Goal: Task Accomplishment & Management: Complete application form

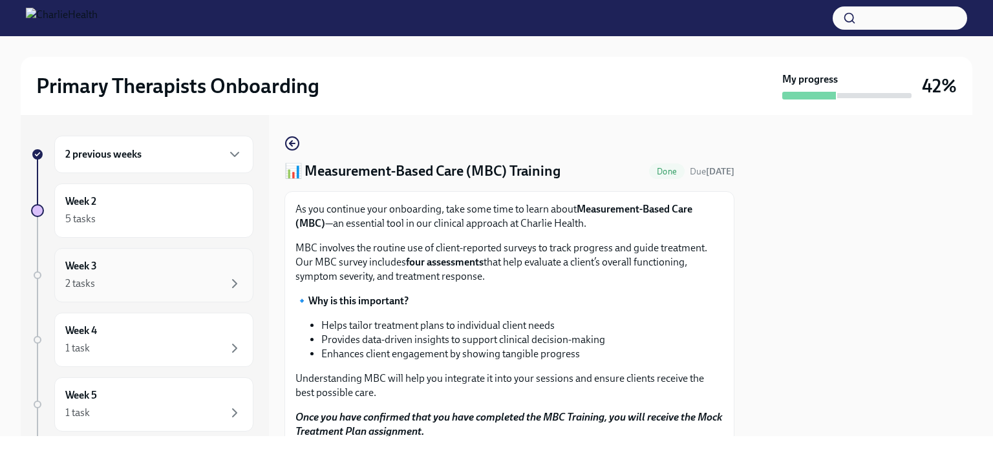
click at [169, 276] on div "2 tasks" at bounding box center [153, 284] width 177 height 16
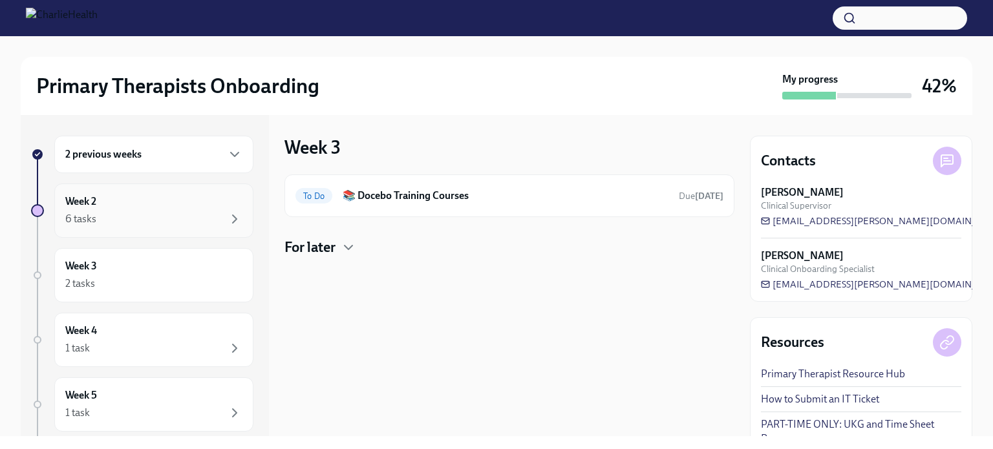
click at [171, 224] on div "6 tasks" at bounding box center [153, 219] width 177 height 16
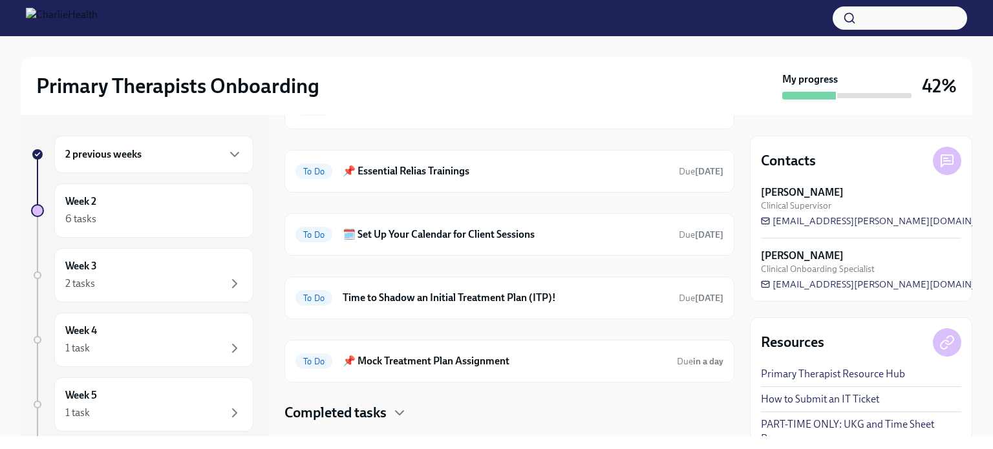
scroll to position [89, 0]
click at [471, 232] on h6 "🗓️ Set Up Your Calendar for Client Sessions" at bounding box center [506, 233] width 326 height 14
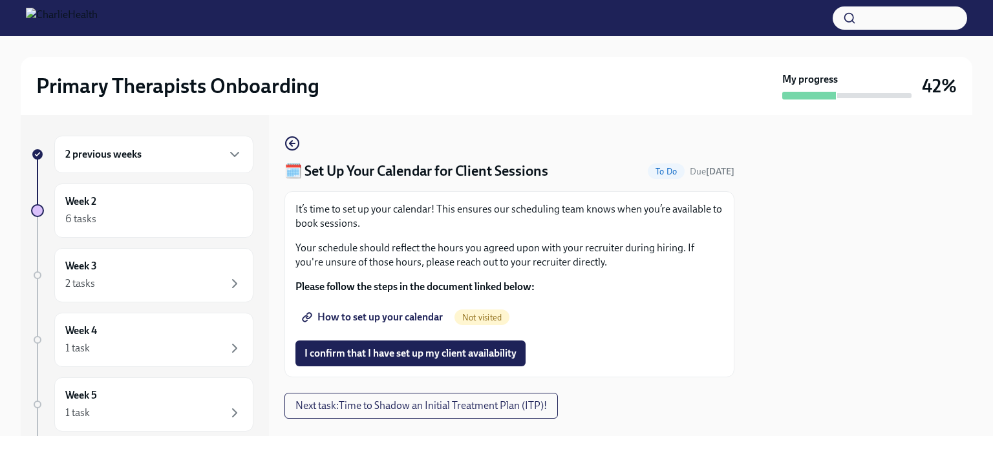
scroll to position [23, 0]
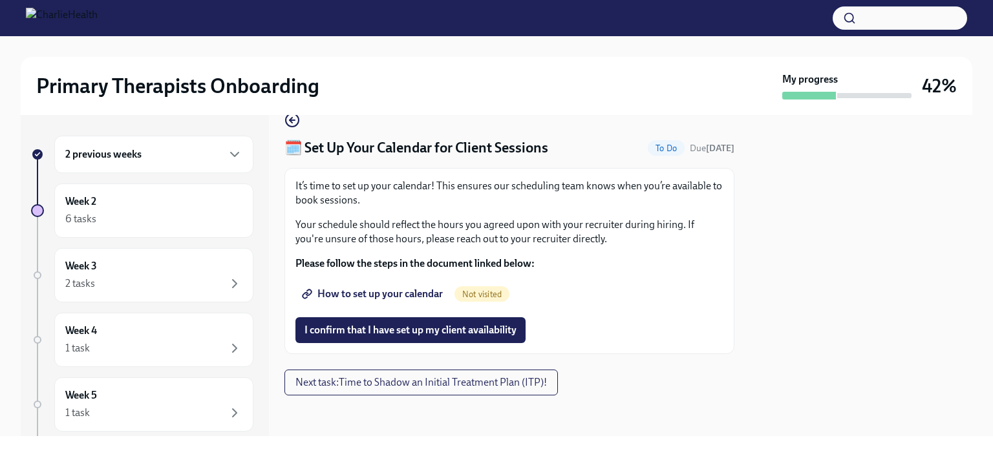
click at [417, 293] on span "How to set up your calendar" at bounding box center [373, 294] width 138 height 13
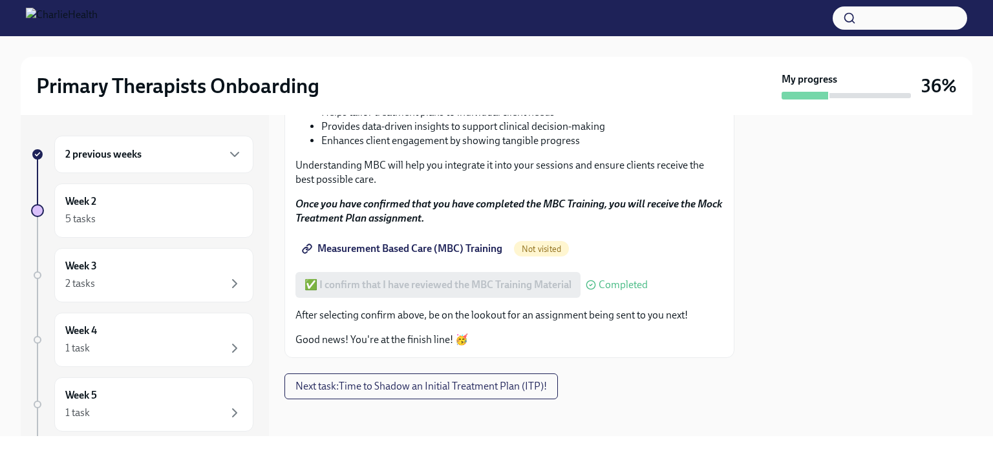
scroll to position [217, 0]
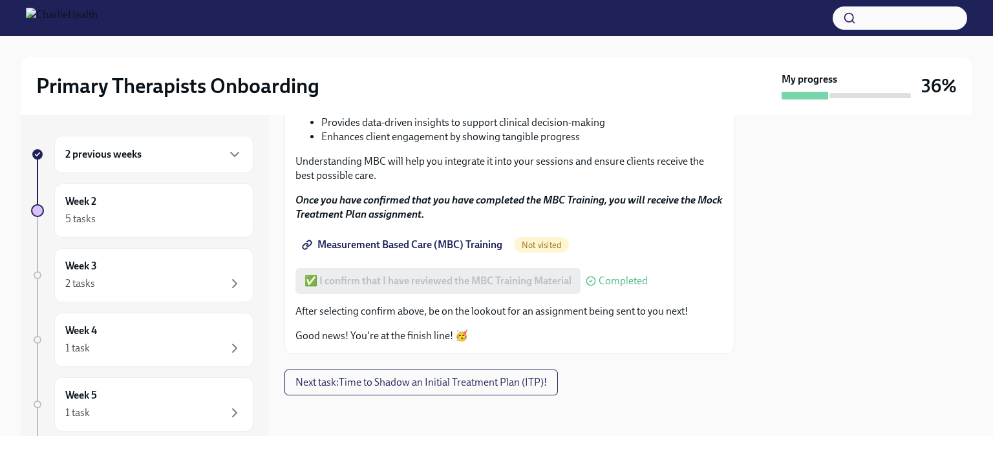
click at [368, 248] on span "Measurement Based Care (MBC) Training" at bounding box center [403, 244] width 198 height 13
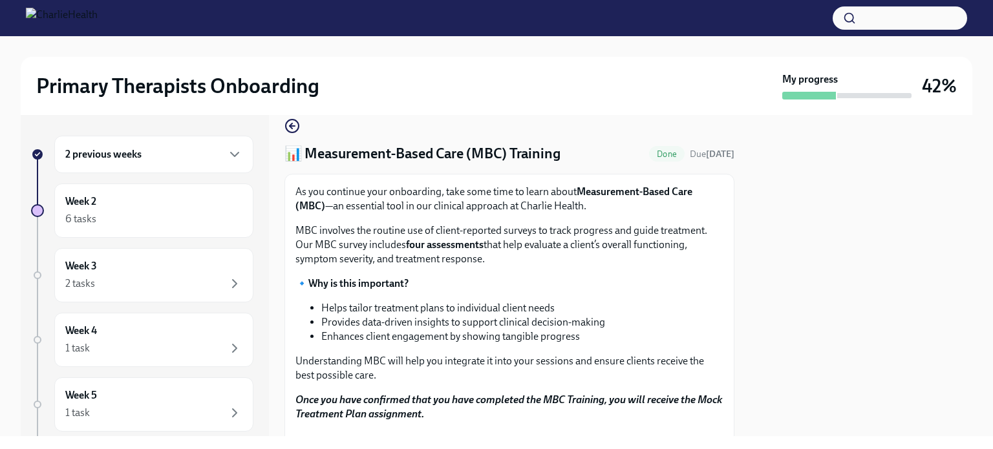
scroll to position [0, 0]
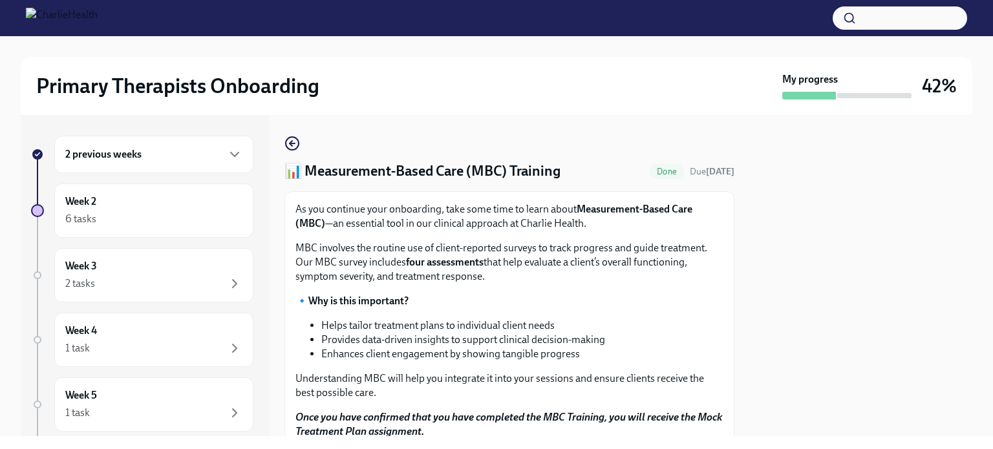
click at [207, 156] on div "2 previous weeks" at bounding box center [153, 155] width 177 height 16
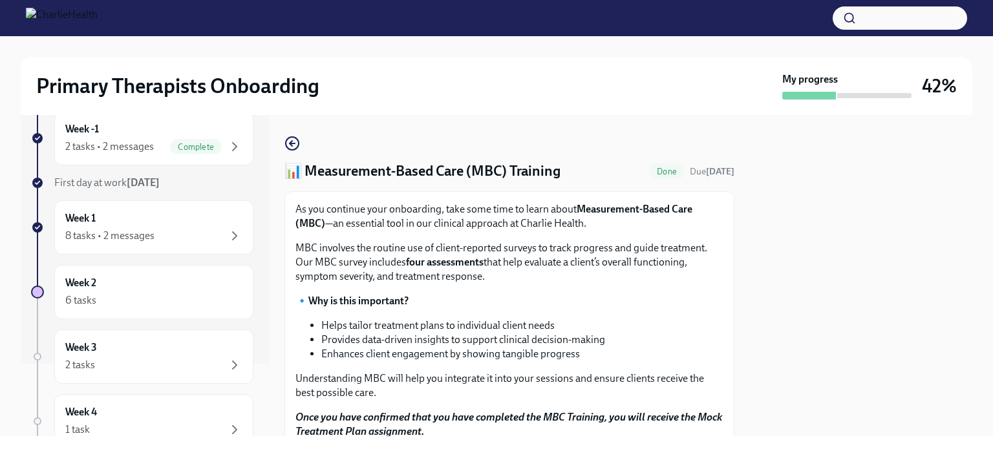
scroll to position [74, 0]
click at [194, 225] on div "Week 1 8 tasks • 2 messages" at bounding box center [153, 226] width 177 height 32
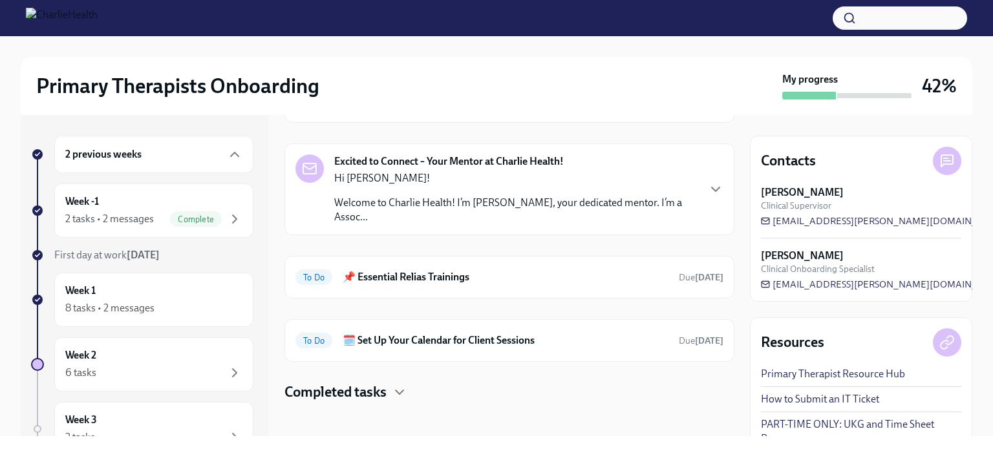
scroll to position [207, 0]
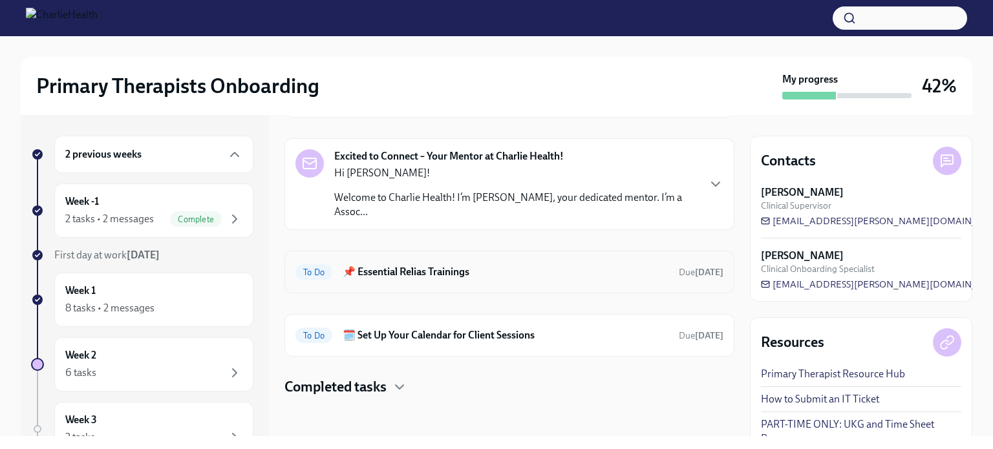
click at [414, 279] on div "To Do 📌 Essential Relias Trainings Due in 4 days" at bounding box center [509, 272] width 428 height 21
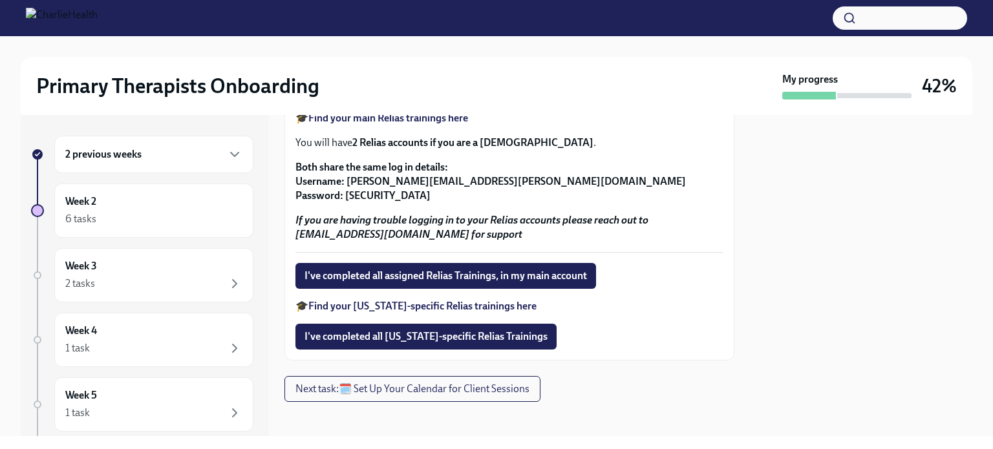
scroll to position [341, 0]
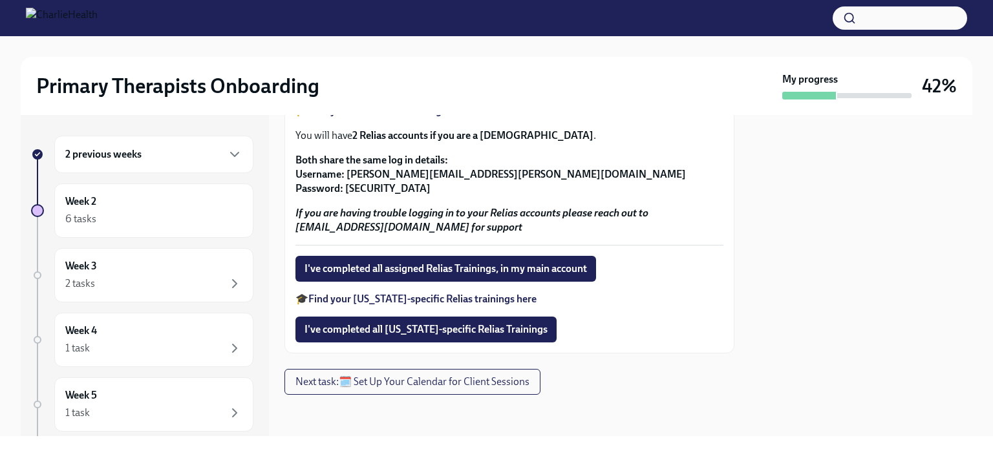
click at [438, 296] on strong "Find your Arizona-specific Relias trainings here" at bounding box center [422, 299] width 228 height 12
click at [496, 385] on span "Next task : 🗓️ Set Up Your Calendar for Client Sessions" at bounding box center [412, 382] width 234 height 13
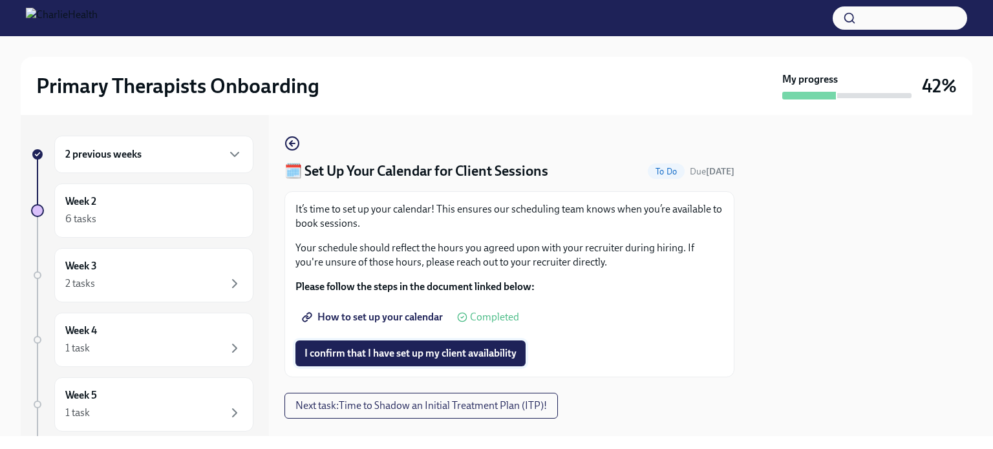
click at [477, 354] on span "I confirm that I have set up my client availability" at bounding box center [410, 353] width 212 height 13
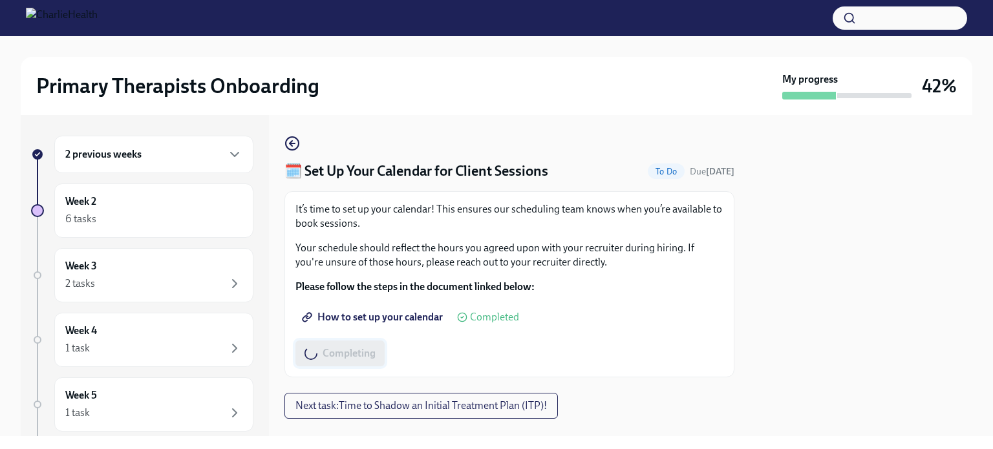
click at [477, 354] on div "Completing" at bounding box center [509, 354] width 428 height 26
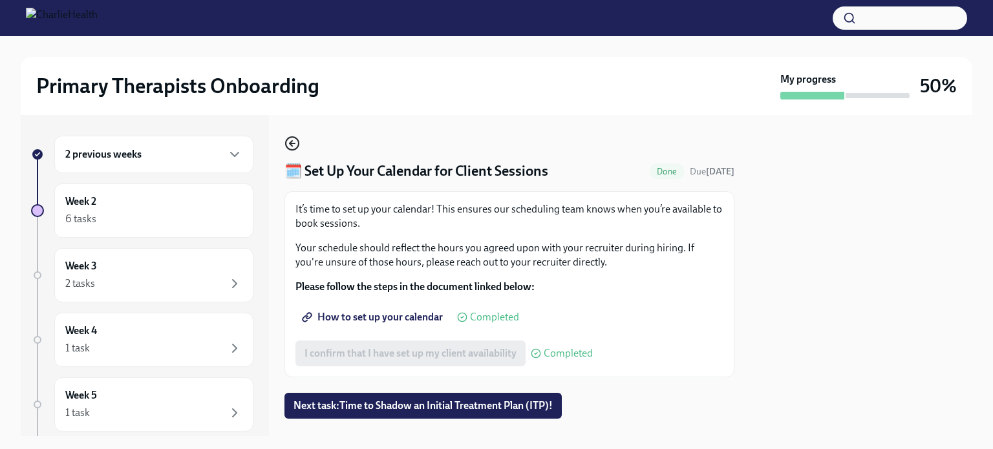
click at [294, 137] on circle "button" at bounding box center [292, 143] width 13 height 13
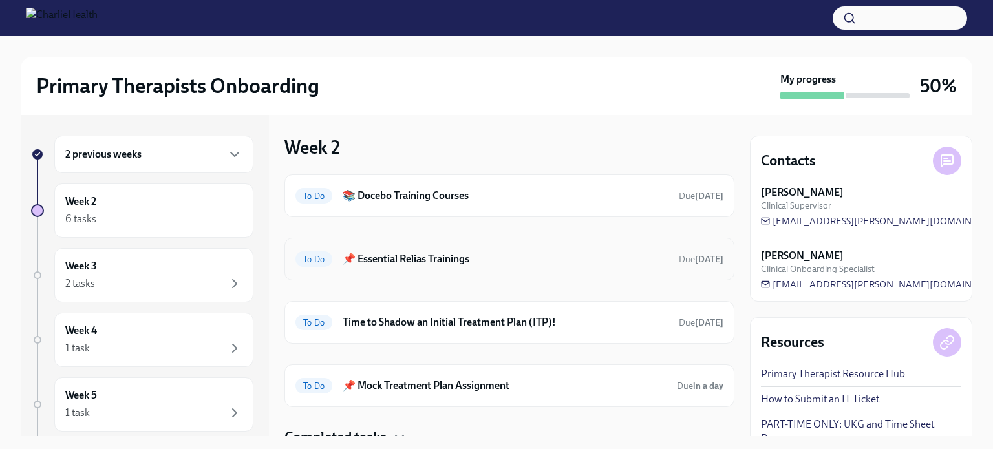
scroll to position [51, 0]
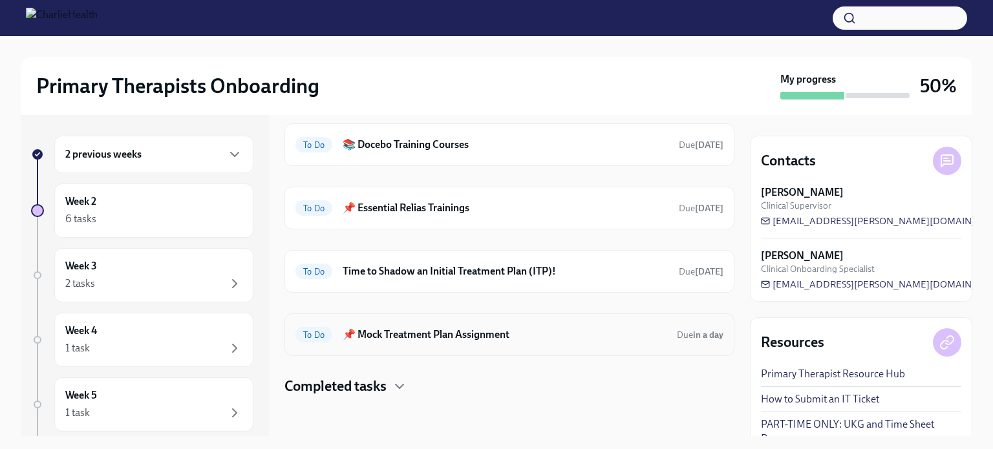
click at [577, 338] on h6 "📌 Mock Treatment Plan Assignment" at bounding box center [505, 335] width 324 height 14
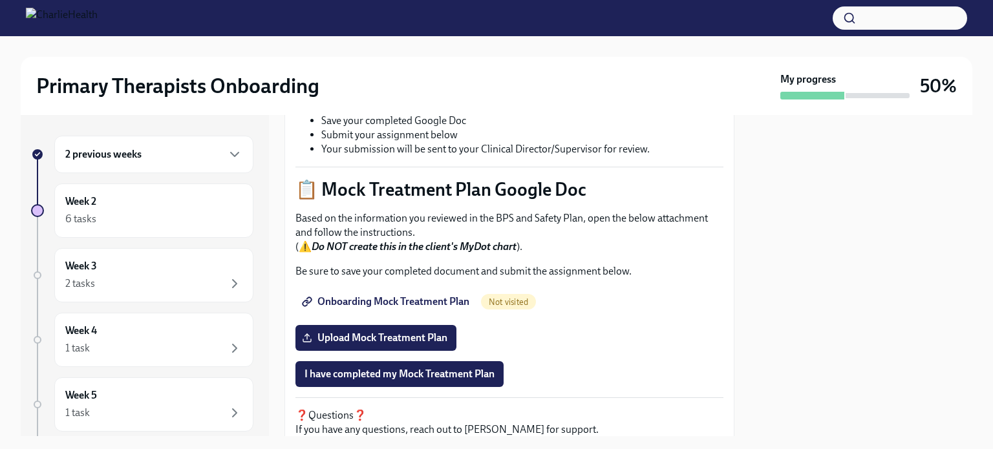
scroll to position [511, 0]
click at [443, 299] on span "Onboarding Mock Treatment Plan" at bounding box center [386, 301] width 165 height 13
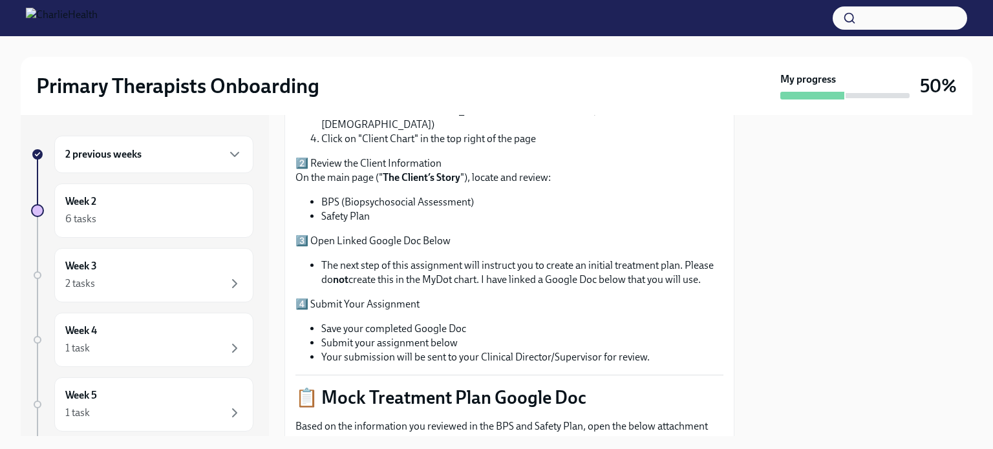
scroll to position [302, 0]
